Goal: Information Seeking & Learning: Find specific fact

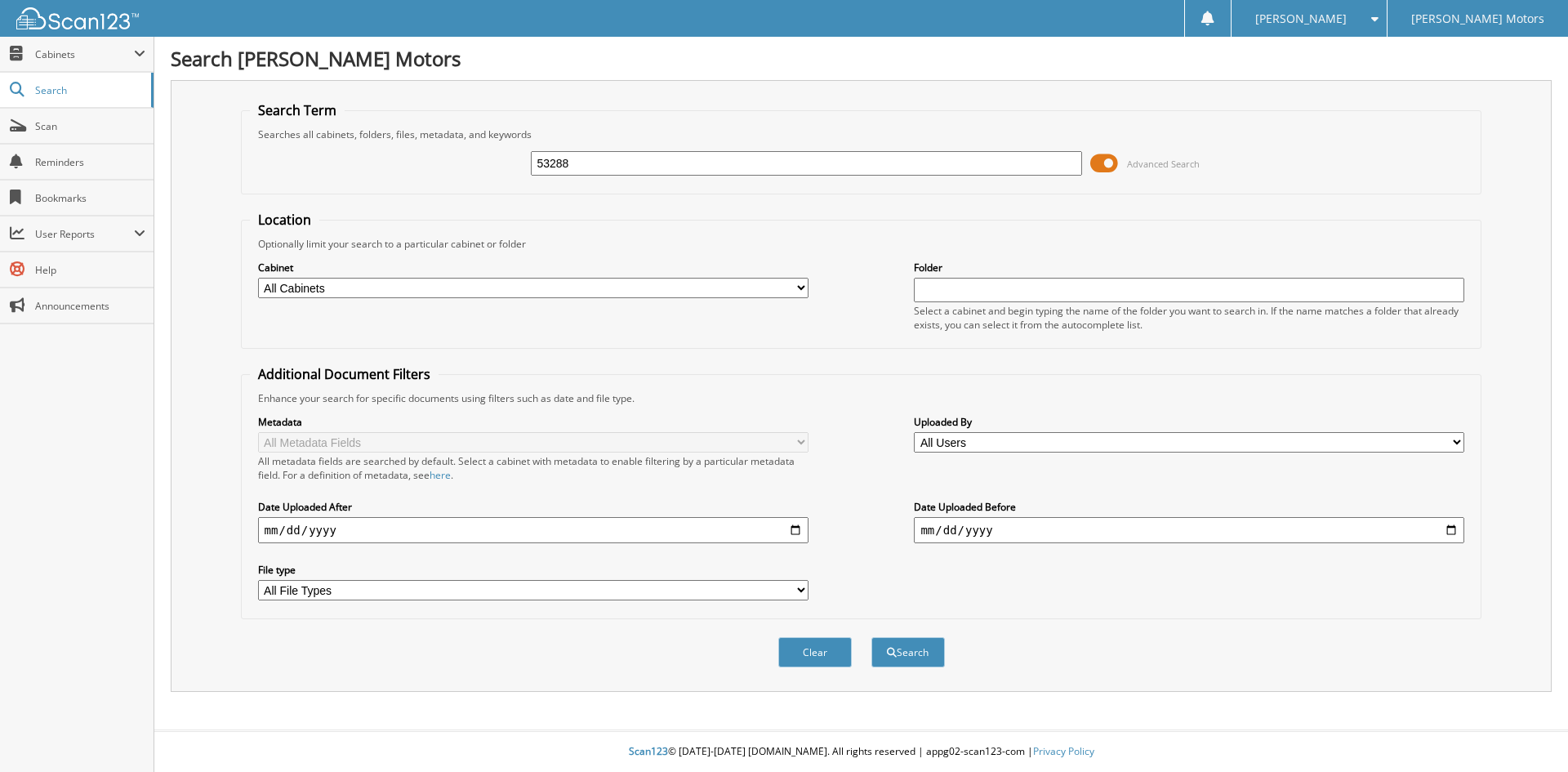
type input "53288"
click at [871, 637] on button "Search" at bounding box center [908, 652] width 74 height 30
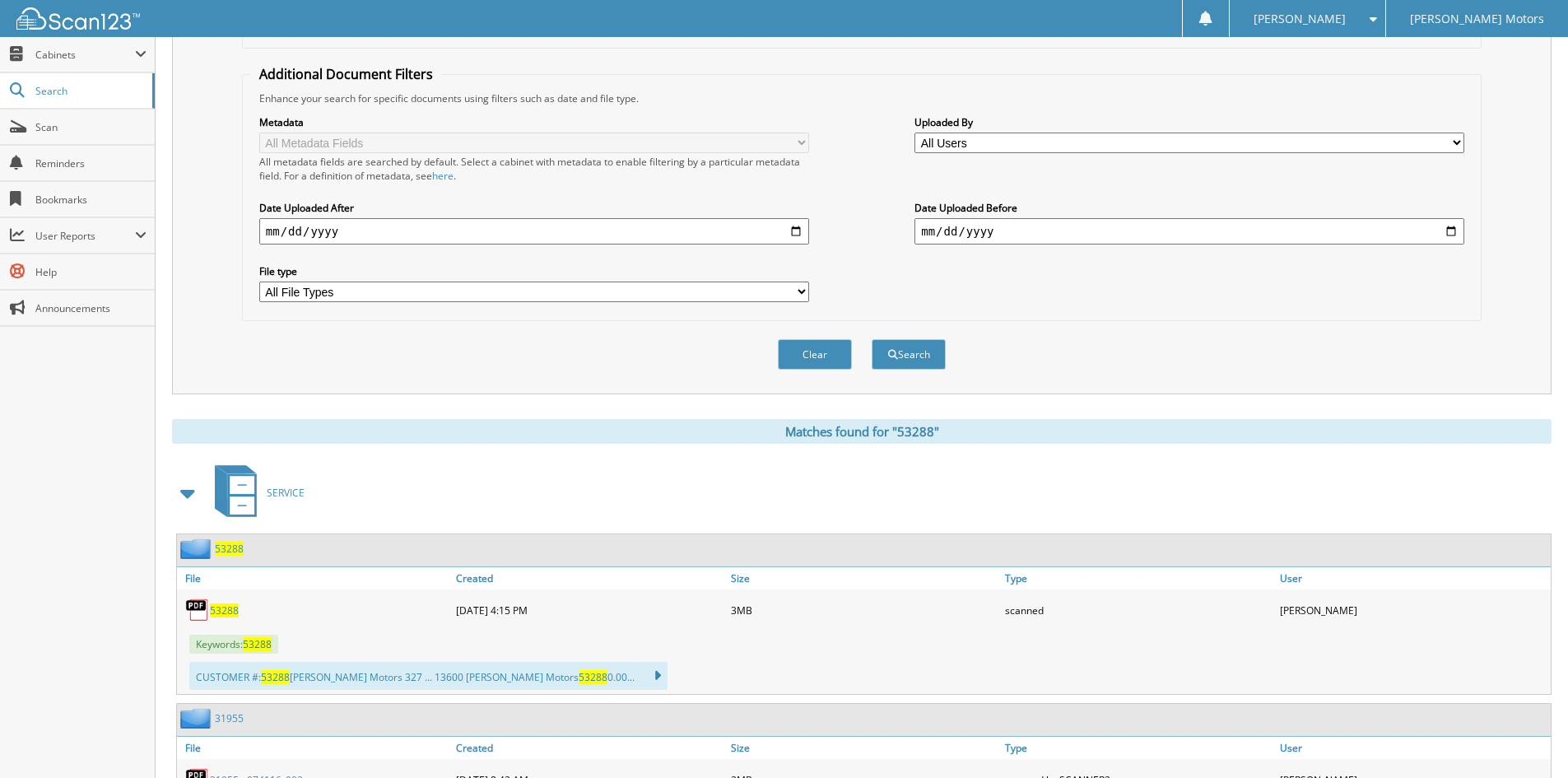
scroll to position [329, 0]
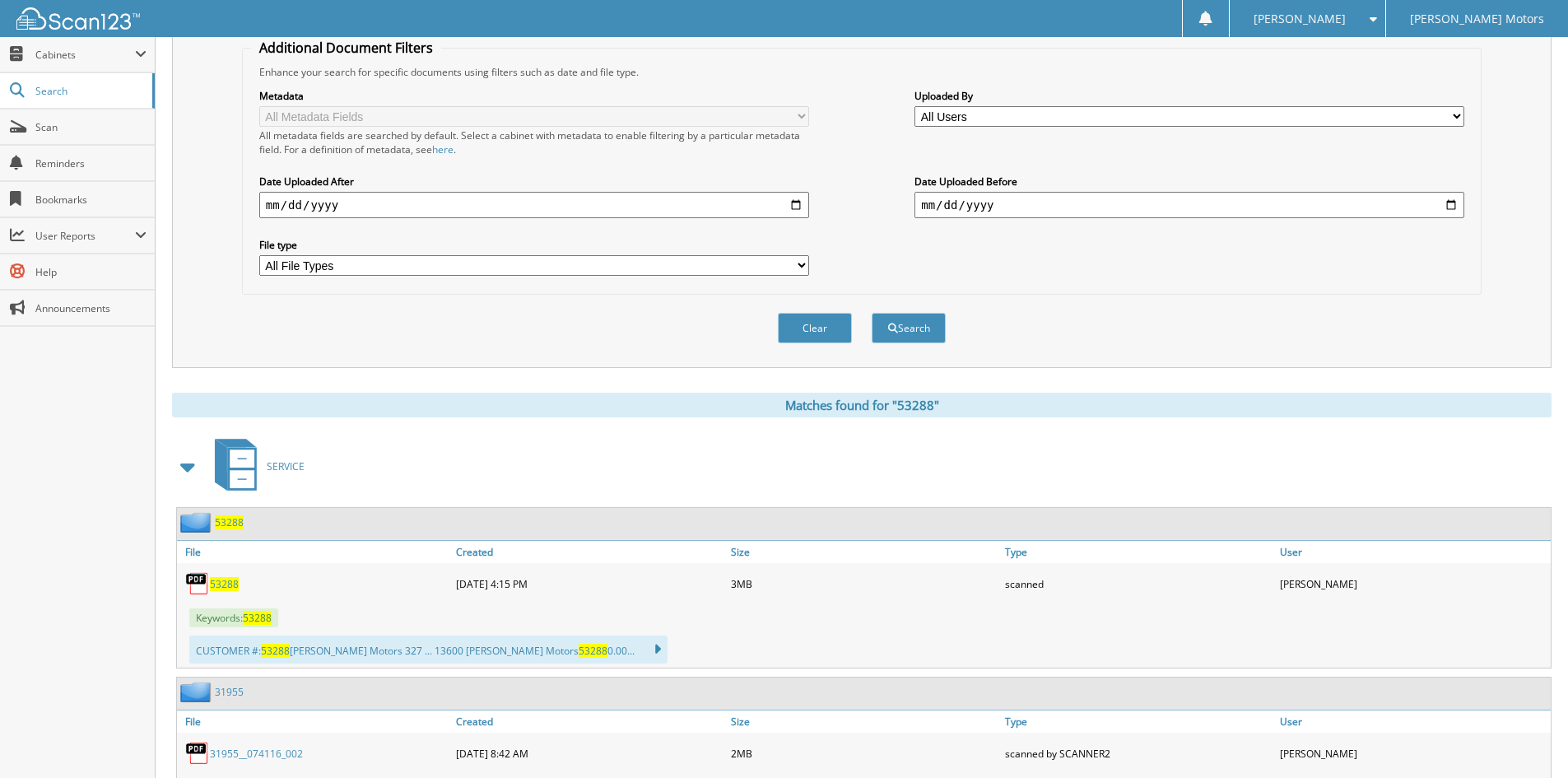
click at [228, 584] on span "53288" at bounding box center [224, 584] width 29 height 14
